Goal: Task Accomplishment & Management: Manage account settings

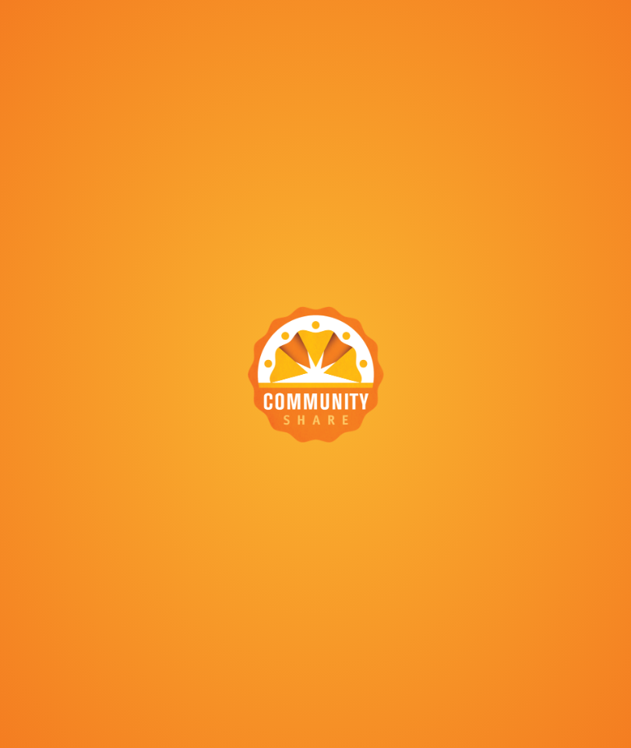
click at [240, 366] on div at bounding box center [315, 374] width 631 height 748
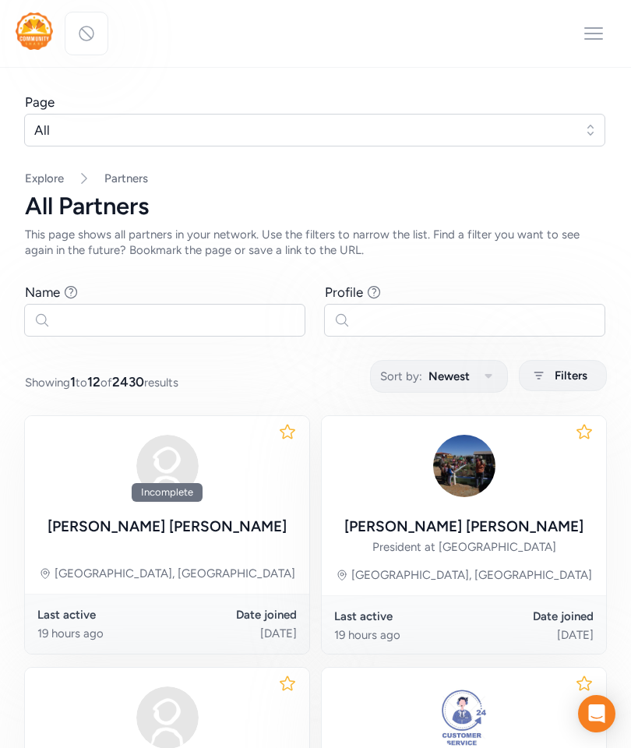
click at [70, 116] on button "All" at bounding box center [314, 130] width 581 height 33
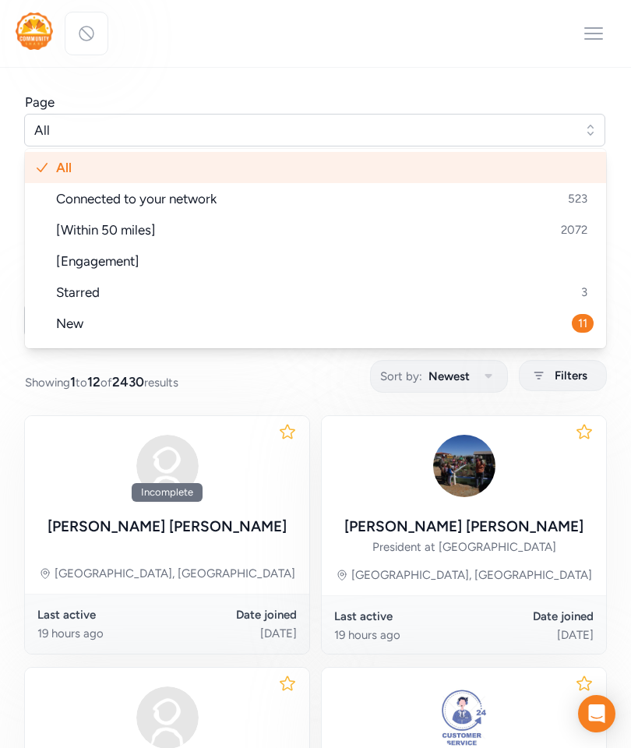
click at [585, 22] on icon at bounding box center [593, 33] width 25 height 25
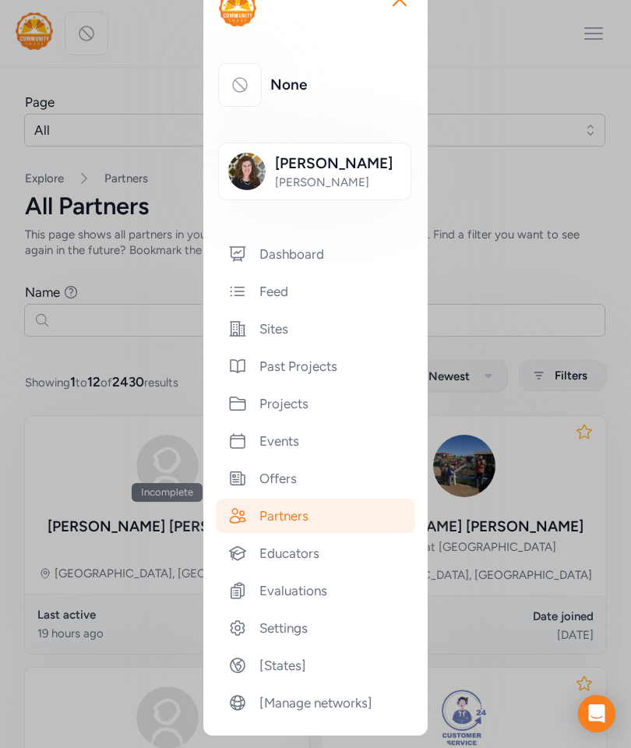
scroll to position [60, 0]
click at [267, 631] on div "Settings" at bounding box center [315, 627] width 199 height 34
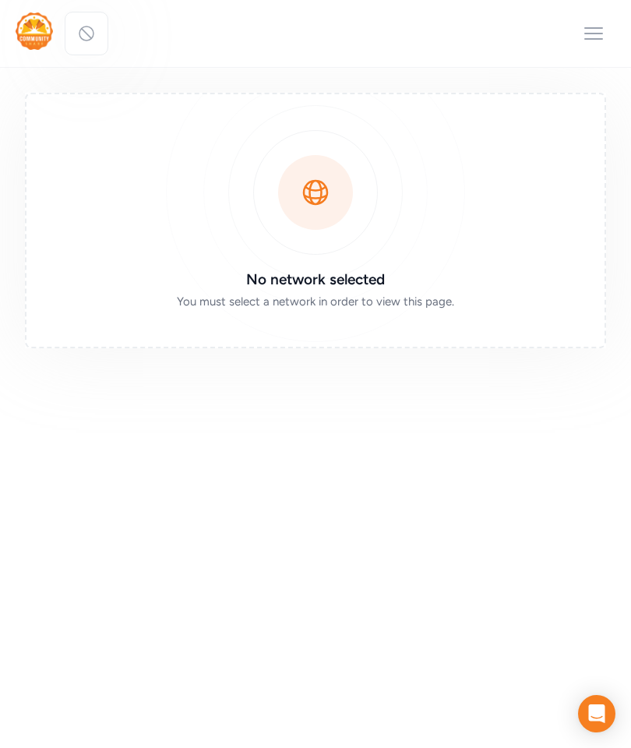
click at [86, 33] on icon at bounding box center [86, 33] width 14 height 14
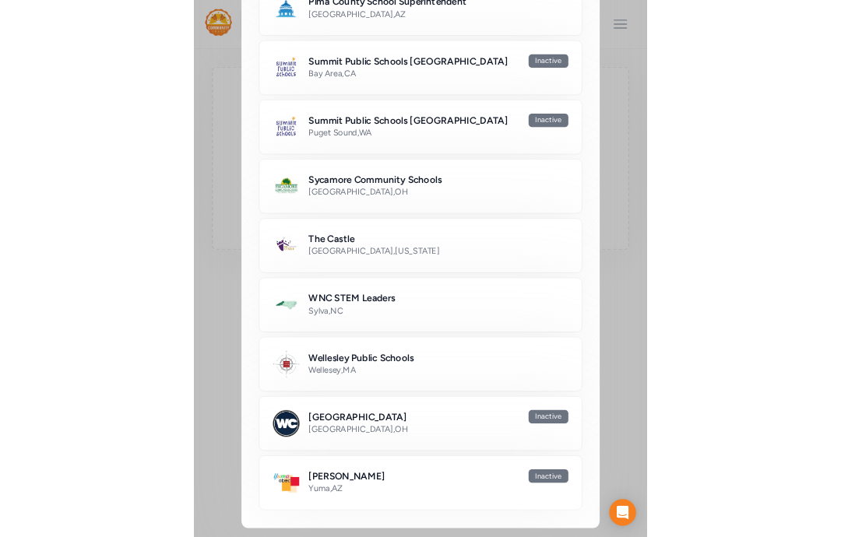
scroll to position [1076, 0]
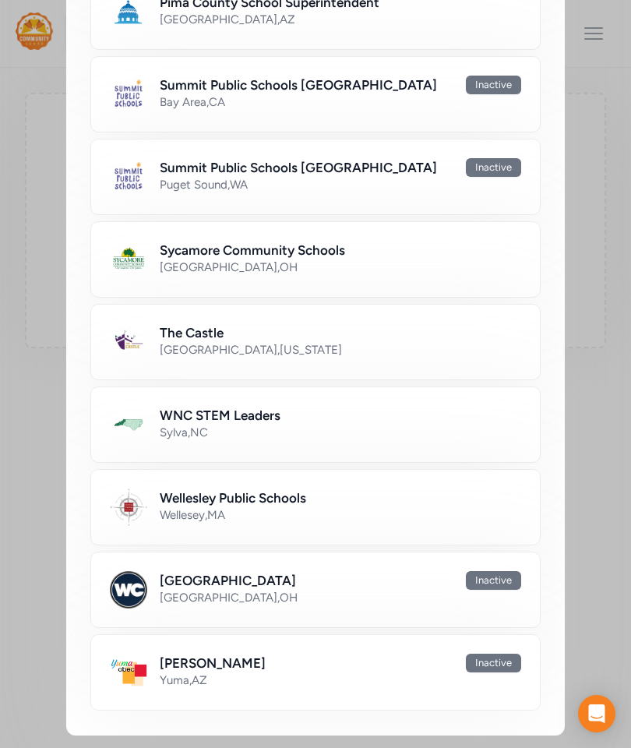
click at [187, 500] on h2 "Wellesley Public Schools" at bounding box center [233, 497] width 146 height 19
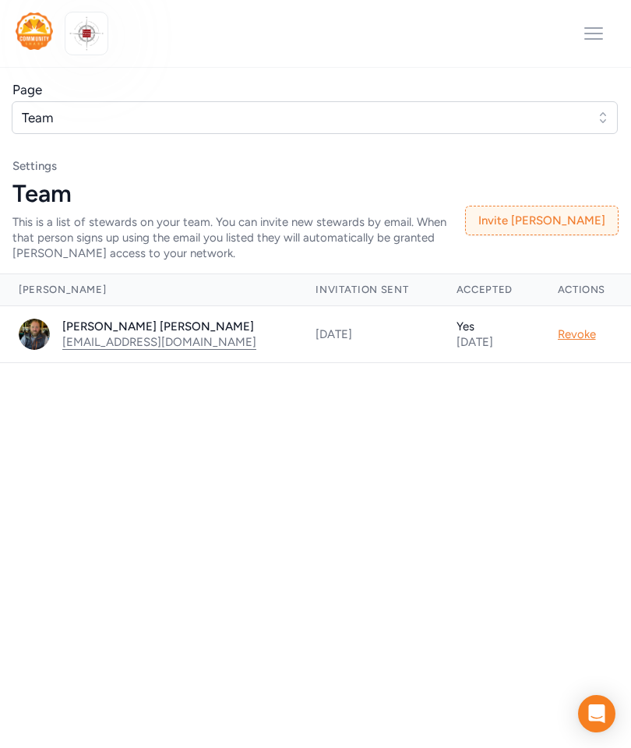
click at [547, 218] on button "Invite [PERSON_NAME]" at bounding box center [541, 221] width 153 height 30
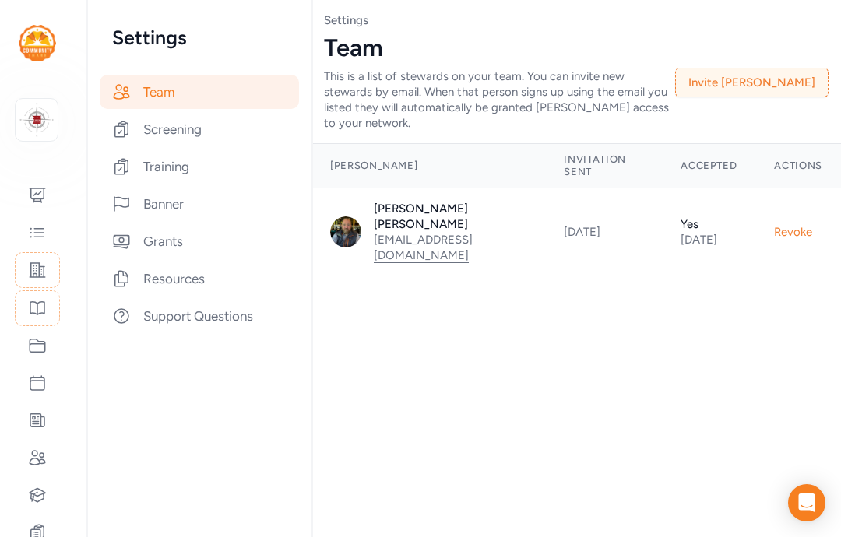
click at [630, 78] on button "Invite [PERSON_NAME]" at bounding box center [751, 83] width 153 height 30
